Goal: Navigation & Orientation: Go to known website

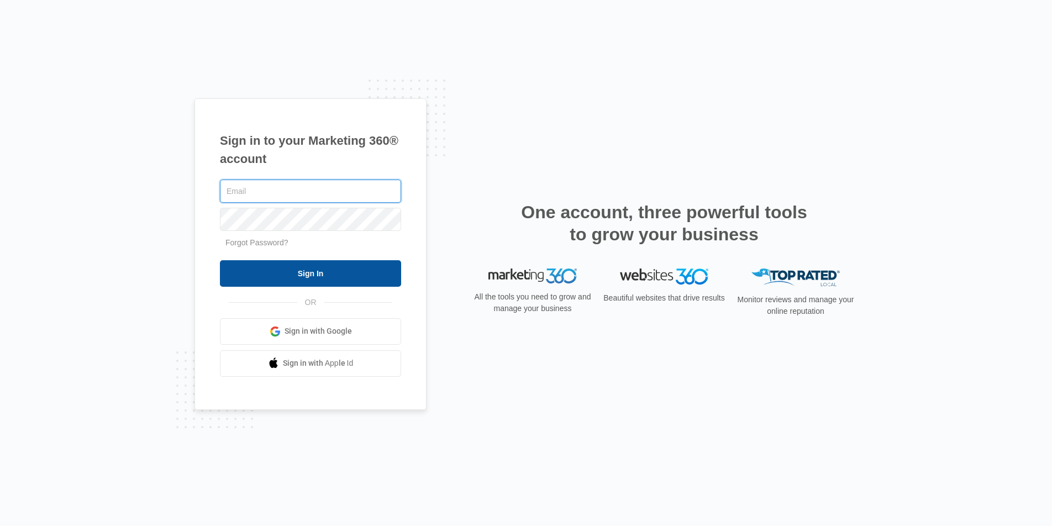
type input "joel.green@madwire.com"
click at [358, 271] on input "Sign In" at bounding box center [310, 273] width 181 height 27
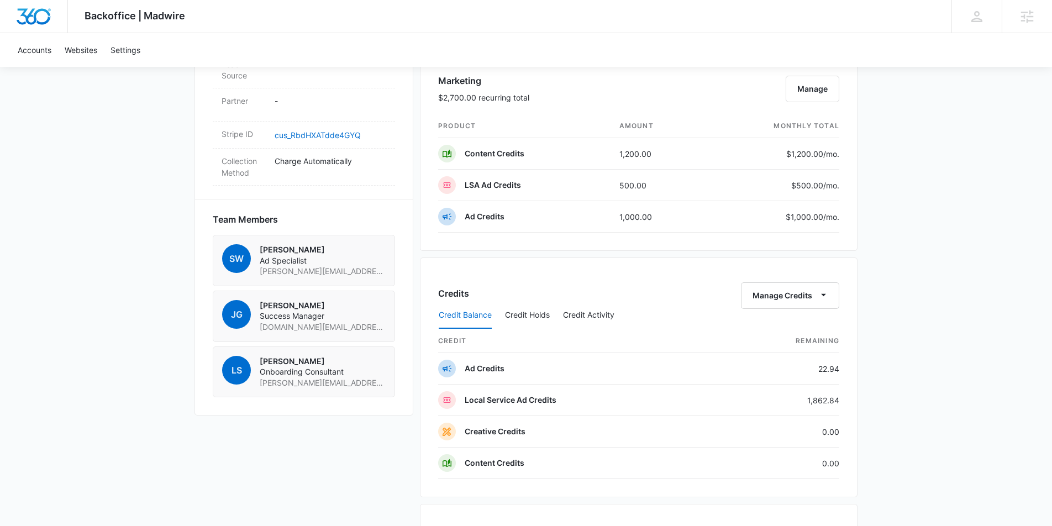
scroll to position [658, 0]
